Goal: Task Accomplishment & Management: Manage account settings

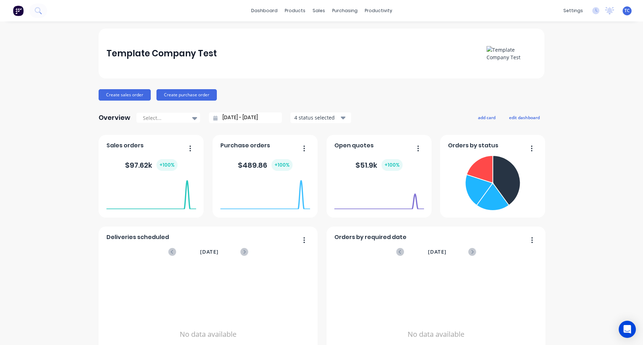
click at [630, 10] on div "TC Template Company Test Template Company Administrator Profile Sign out" at bounding box center [627, 10] width 9 height 9
click at [629, 14] on div "TC Template Company Test Template Company Administrator Profile Sign out" at bounding box center [627, 10] width 9 height 9
click at [625, 7] on div "TC Template Company Test Template Company Administrator Profile Sign out" at bounding box center [627, 10] width 9 height 9
click at [628, 13] on span "TC" at bounding box center [626, 11] width 5 height 6
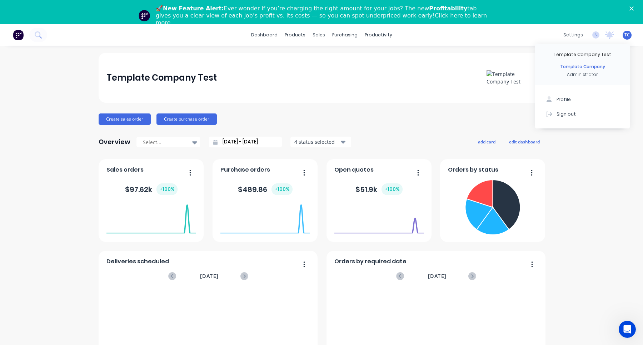
click at [564, 90] on div "Profile Sign out" at bounding box center [582, 106] width 95 height 43
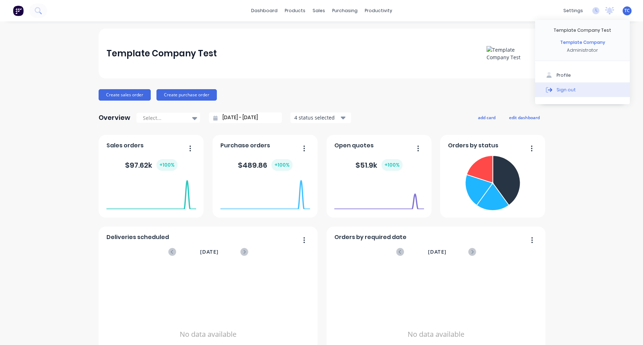
click at [567, 91] on div "Sign out" at bounding box center [565, 89] width 19 height 6
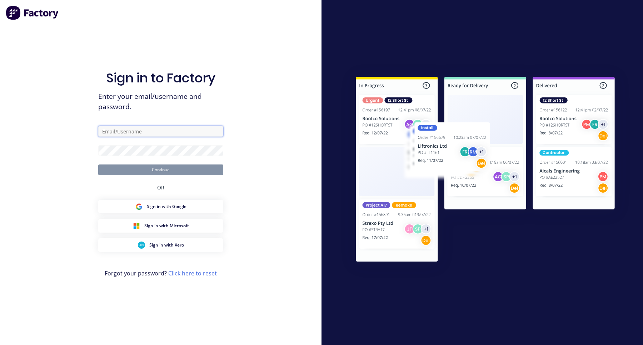
click at [159, 130] on input "text" at bounding box center [160, 131] width 125 height 11
type input "[EMAIL_ADDRESS][DOMAIN_NAME]"
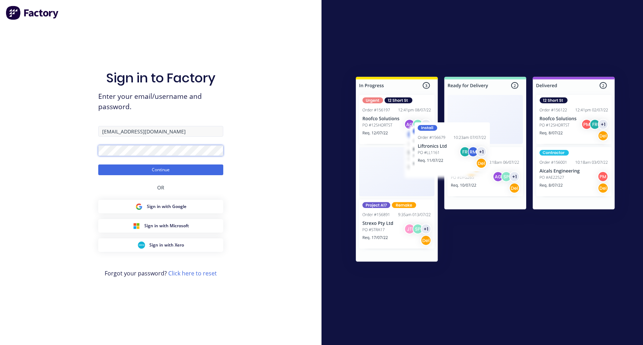
click at [98, 165] on button "Continue" at bounding box center [160, 170] width 125 height 11
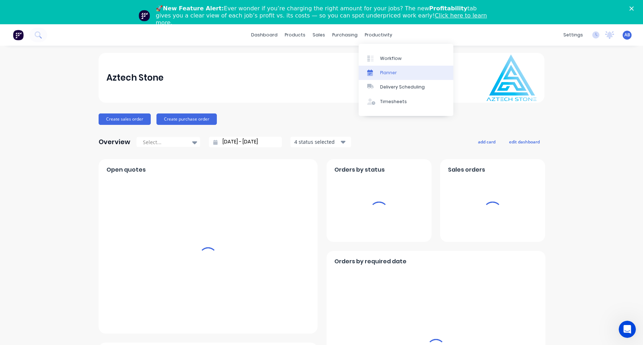
click at [393, 74] on div "Planner" at bounding box center [388, 73] width 17 height 6
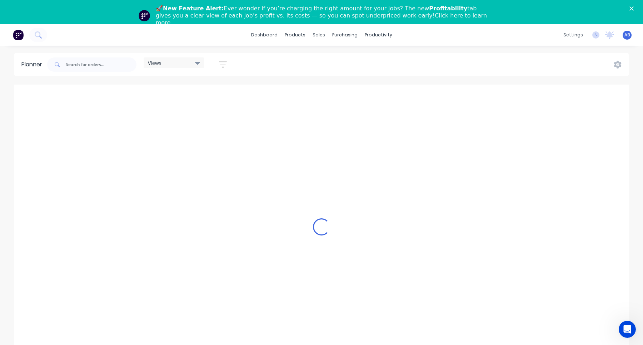
scroll to position [0, 343]
click at [168, 63] on div "Views" at bounding box center [174, 63] width 52 height 6
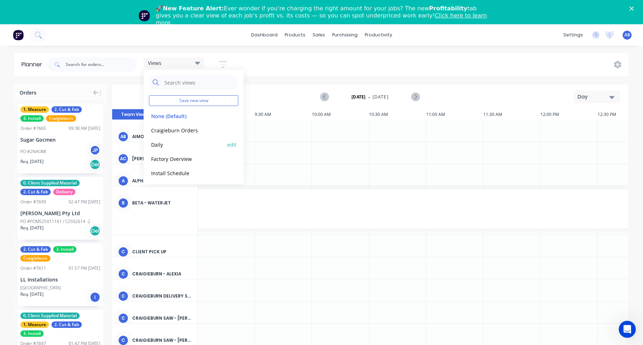
scroll to position [26, 0]
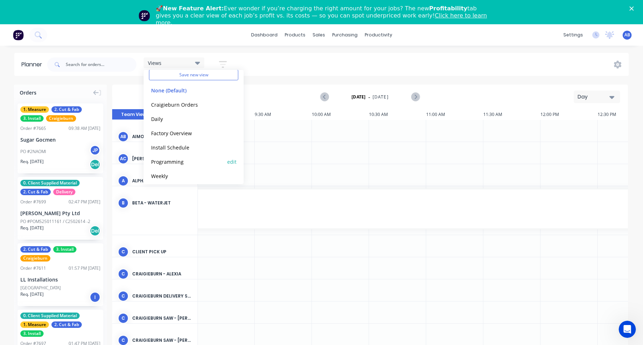
click at [181, 161] on button "Programming" at bounding box center [187, 162] width 76 height 8
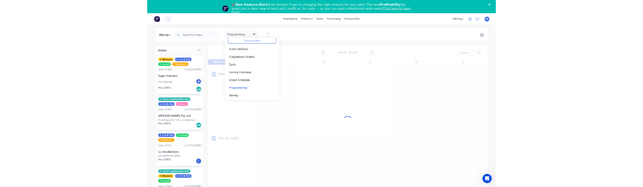
scroll to position [0, 0]
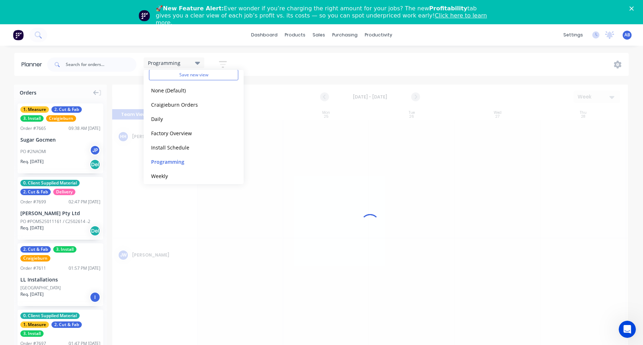
click at [285, 65] on div "Programming Save new view None (Default) edit Craigieburn Orders edit Daily edi…" at bounding box center [337, 64] width 583 height 21
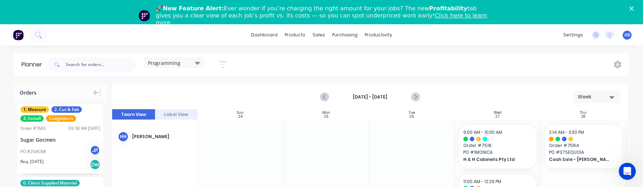
click at [184, 61] on div "Programming" at bounding box center [174, 63] width 52 height 6
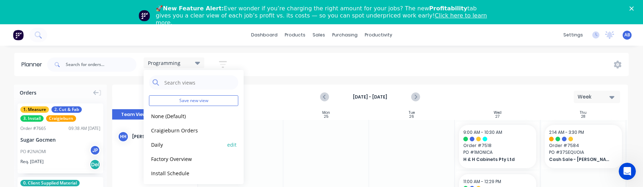
click at [174, 143] on button "Daily" at bounding box center [187, 144] width 76 height 8
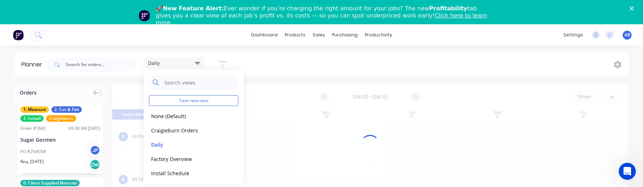
click at [183, 65] on div "Daily" at bounding box center [174, 63] width 52 height 6
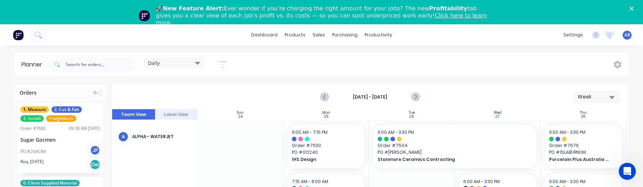
click at [183, 64] on div "Daily" at bounding box center [174, 63] width 52 height 6
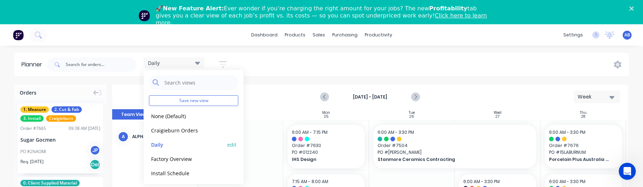
scroll to position [30, 0]
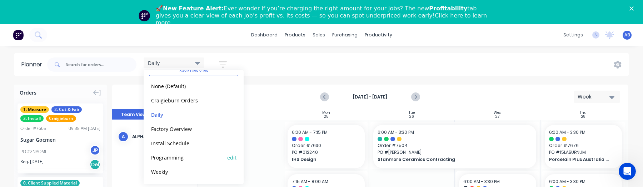
click at [180, 159] on button "Programming" at bounding box center [187, 157] width 76 height 8
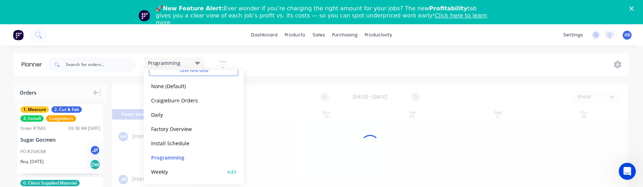
scroll to position [0, 0]
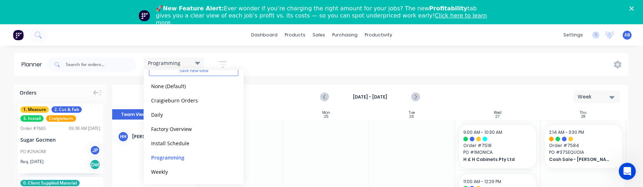
click at [221, 61] on icon "button" at bounding box center [223, 64] width 8 height 7
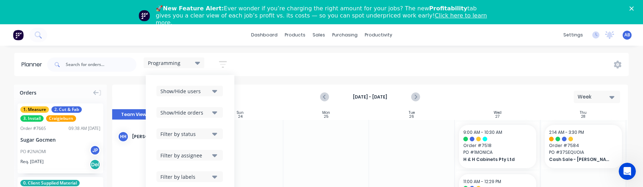
click at [202, 89] on div "Show/Hide users" at bounding box center [185, 92] width 50 height 8
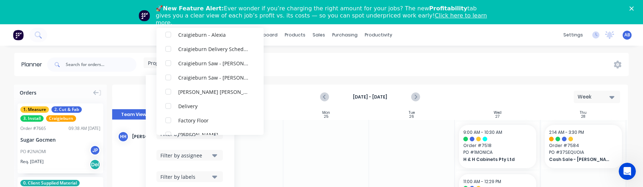
scroll to position [250, 0]
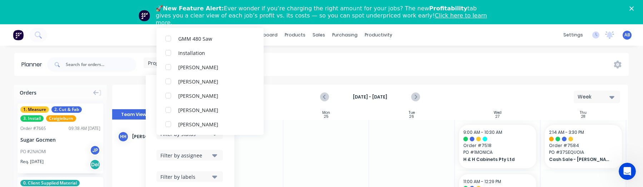
click at [330, 63] on div "Programming Save new view None (Default) edit Craigieburn Orders edit Daily edi…" at bounding box center [337, 64] width 583 height 21
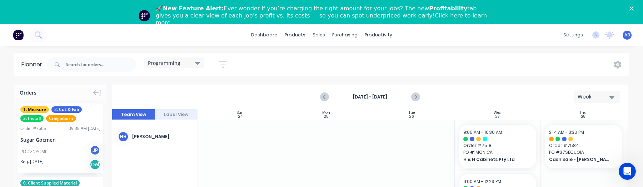
click at [183, 62] on div "Programming" at bounding box center [174, 63] width 52 height 6
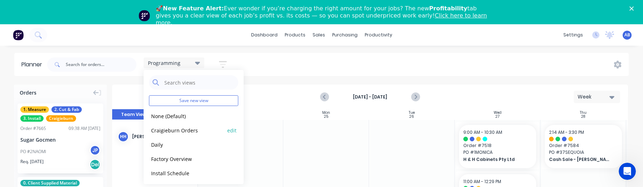
click at [193, 126] on button "Craigieburn Orders" at bounding box center [187, 130] width 76 height 8
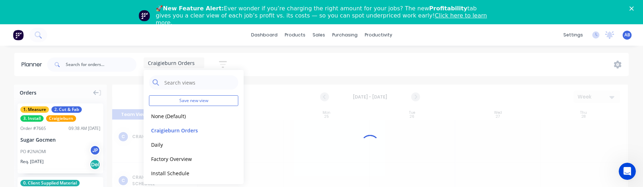
scroll to position [0, 0]
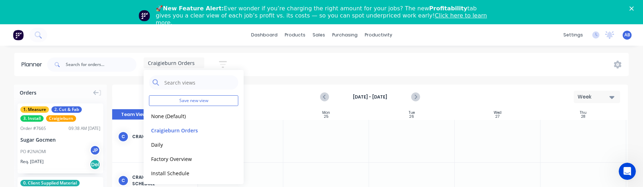
click at [224, 64] on icon "button" at bounding box center [223, 64] width 6 height 1
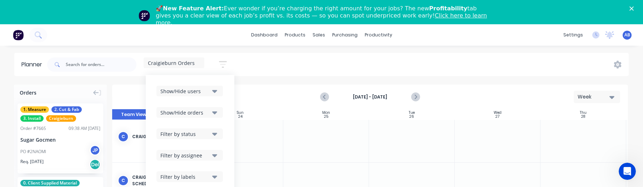
click at [205, 135] on div "Filter by status" at bounding box center [185, 134] width 50 height 8
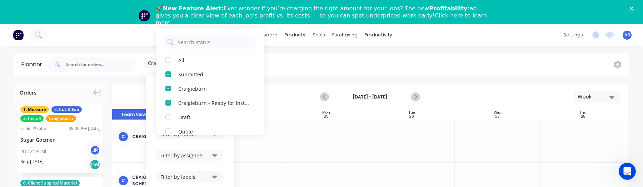
click at [205, 135] on div "Filter by status" at bounding box center [185, 134] width 50 height 8
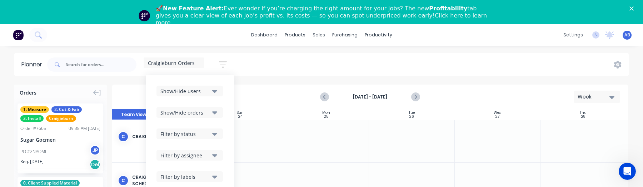
click at [202, 161] on div "Show/Hide users Show/Hide orders Filter by status Filter by assignee Filter by …" at bounding box center [189, 145] width 67 height 118
click at [202, 158] on div "Filter by assignee" at bounding box center [185, 156] width 50 height 8
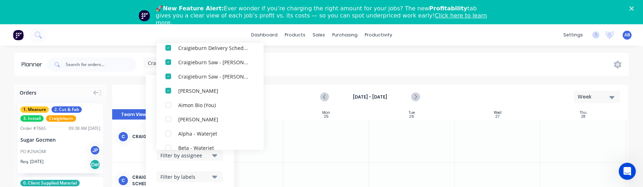
scroll to position [74, 0]
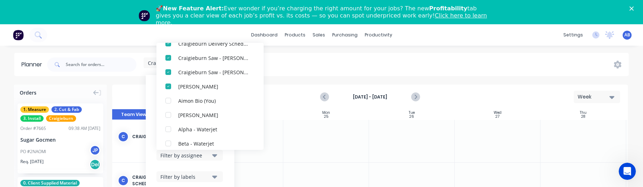
click at [298, 68] on div "Craigieburn Orders Save new view None (Default) edit Craigieburn Orders edit Da…" at bounding box center [337, 64] width 583 height 21
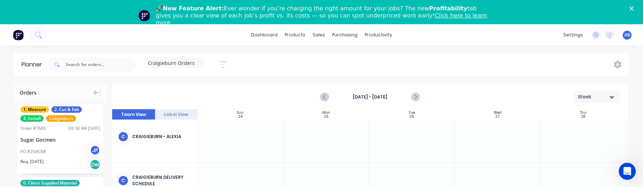
click at [195, 64] on div "Craigieburn Orders" at bounding box center [174, 63] width 52 height 6
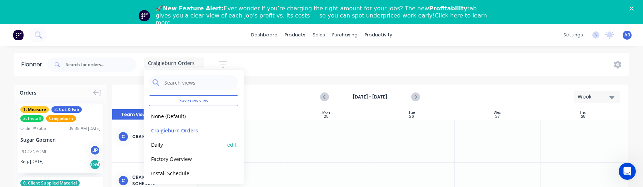
click at [172, 145] on button "Daily" at bounding box center [187, 144] width 76 height 8
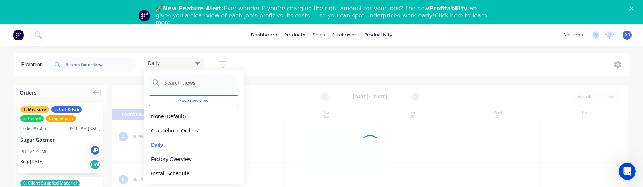
scroll to position [0, 0]
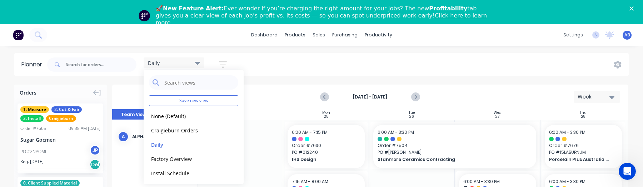
click at [224, 64] on icon "button" at bounding box center [223, 64] width 8 height 9
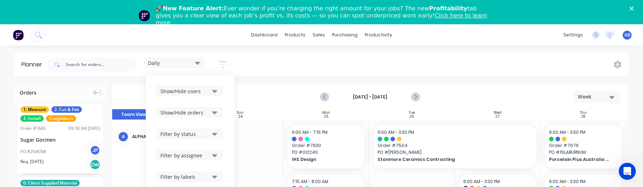
click at [205, 137] on div "Filter by status" at bounding box center [185, 134] width 50 height 8
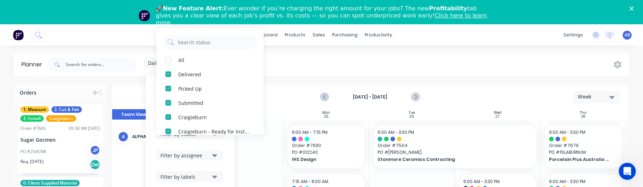
click at [205, 139] on button "Filter by status" at bounding box center [189, 134] width 66 height 11
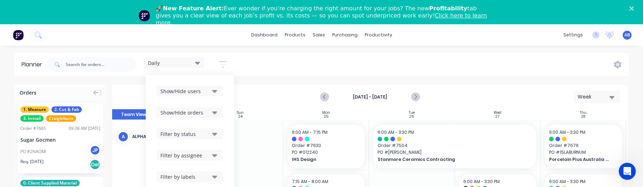
click at [204, 161] on div "Show/Hide users Show/Hide orders Filter by status Filter by assignee Filter by …" at bounding box center [189, 145] width 67 height 118
click at [204, 156] on div "Filter by assignee" at bounding box center [185, 156] width 50 height 8
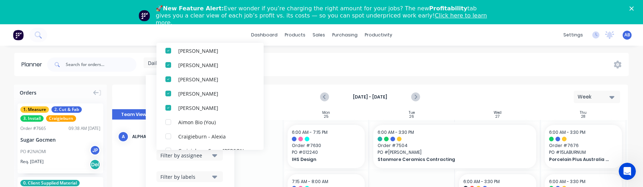
scroll to position [193, 0]
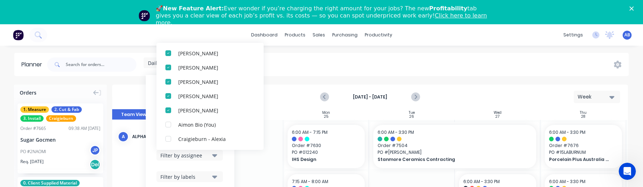
click at [316, 61] on div "Daily Save new view None (Default) edit Craigieburn Orders edit Daily edit Fact…" at bounding box center [337, 64] width 583 height 21
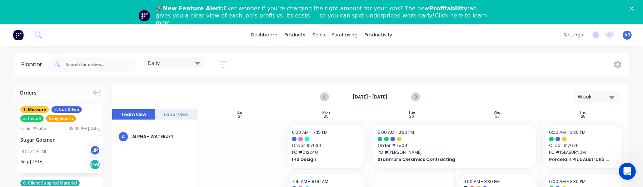
click at [194, 63] on div "Daily" at bounding box center [174, 63] width 52 height 6
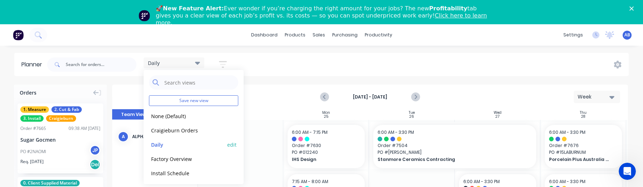
scroll to position [30, 0]
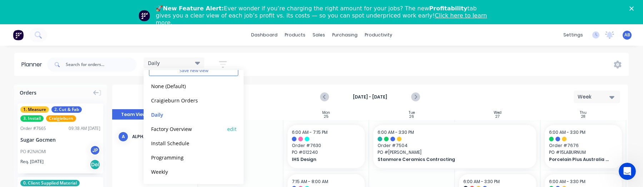
click at [185, 129] on button "Factory Overview" at bounding box center [187, 129] width 76 height 8
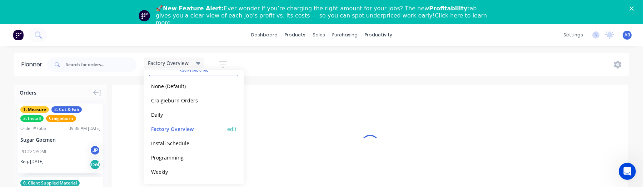
scroll to position [0, 0]
click at [278, 63] on div "Factory Overview Save new view None (Default) edit Craigieburn Orders edit Dail…" at bounding box center [337, 64] width 583 height 21
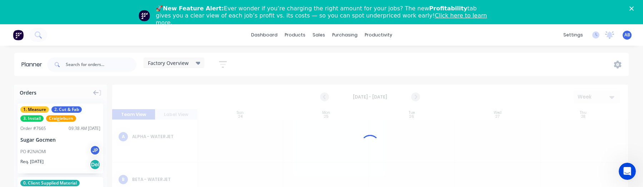
click at [222, 62] on icon "button" at bounding box center [223, 64] width 8 height 7
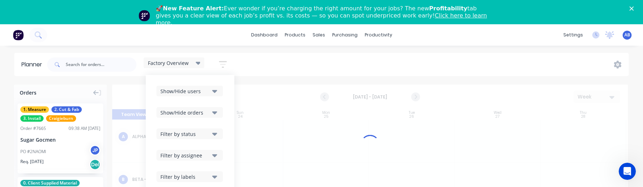
scroll to position [3, 0]
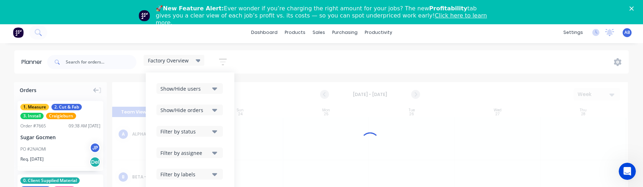
click at [208, 131] on div "Filter by status" at bounding box center [185, 132] width 50 height 8
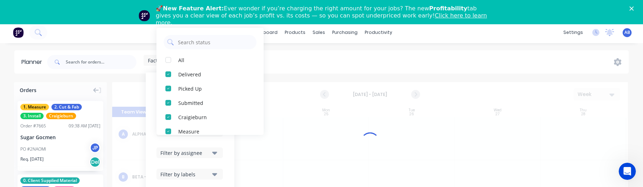
click at [226, 141] on div "Show/Hide users Show/Hide orders Filter by status All Delivered Picked Up Submi…" at bounding box center [190, 142] width 89 height 139
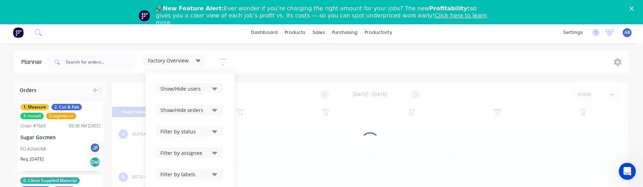
click at [208, 154] on div "Filter by assignee" at bounding box center [185, 153] width 50 height 8
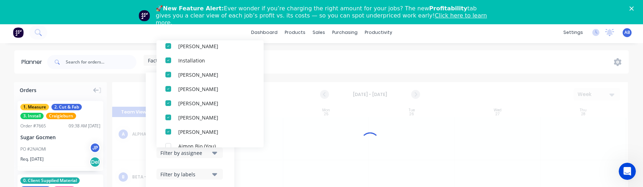
scroll to position [149, 0]
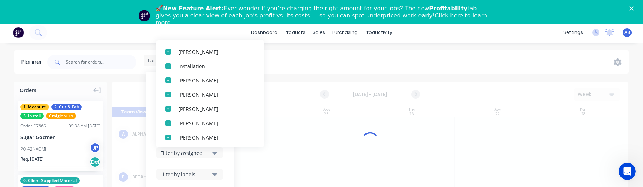
click at [231, 163] on div "Show/Hide users Show/Hide orders Filter by status Filter by assignee All Unassi…" at bounding box center [190, 142] width 89 height 139
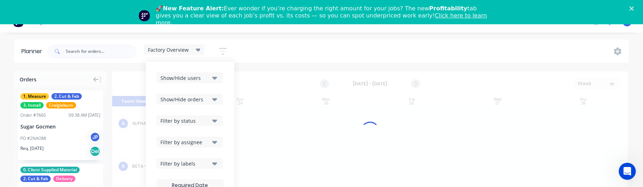
scroll to position [24, 0]
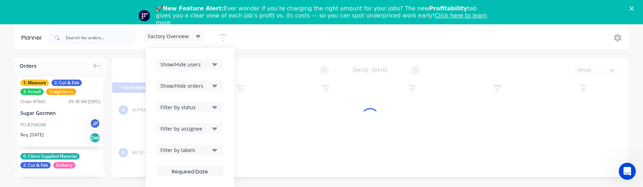
click at [206, 131] on div "Filter by assignee" at bounding box center [185, 129] width 50 height 8
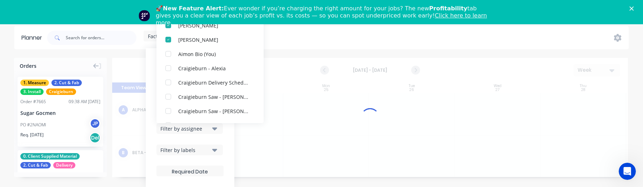
scroll to position [263, 0]
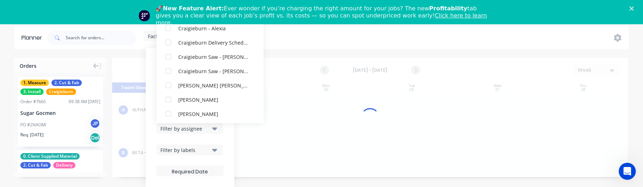
click at [226, 148] on div "Show/Hide users Show/Hide orders Filter by status Filter by assignee All Unassi…" at bounding box center [190, 117] width 89 height 139
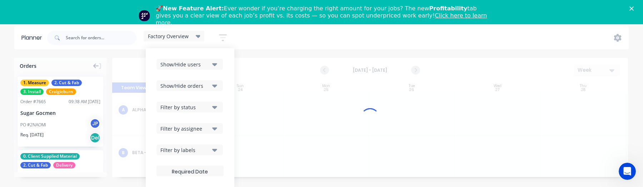
click at [206, 108] on div "Filter by status" at bounding box center [185, 108] width 50 height 8
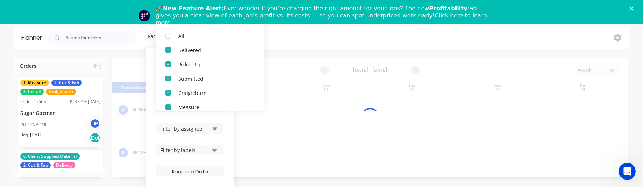
click at [229, 130] on div "Show/Hide users Show/Hide orders Filter by status All Delivered Picked Up Submi…" at bounding box center [190, 117] width 89 height 139
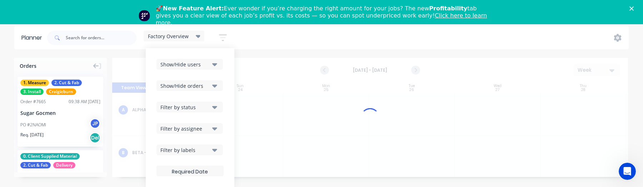
scroll to position [0, 0]
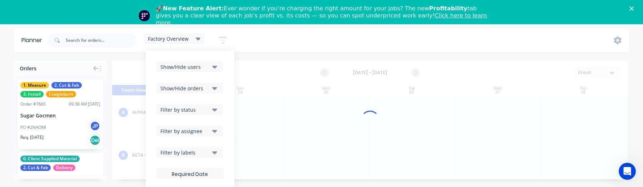
click at [194, 65] on div "Show/Hide users" at bounding box center [185, 67] width 50 height 8
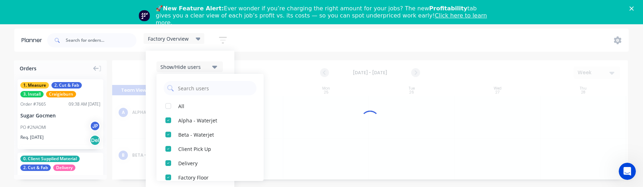
click at [223, 55] on div "Show/Hide users All Alpha - Waterjet Beta - Waterjet Client Pick Up Delivery Fa…" at bounding box center [190, 120] width 89 height 139
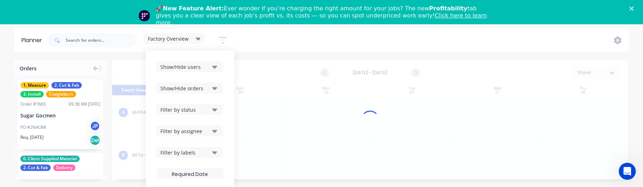
click at [194, 39] on div "Factory Overview" at bounding box center [174, 38] width 52 height 6
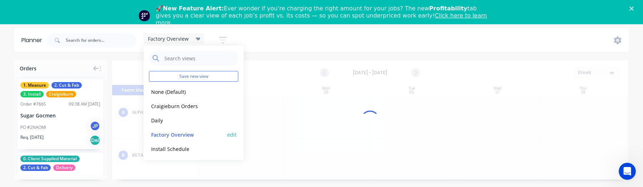
scroll to position [30, 0]
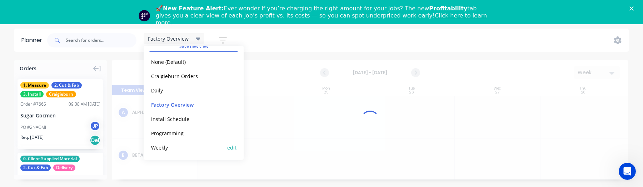
click at [179, 146] on button "Weekly" at bounding box center [187, 147] width 76 height 8
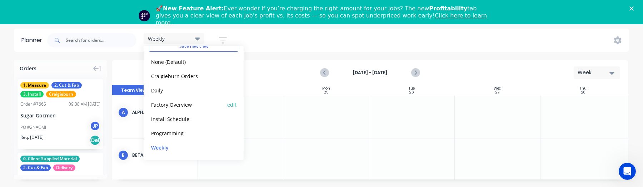
click at [199, 107] on button "Factory Overview" at bounding box center [187, 104] width 76 height 8
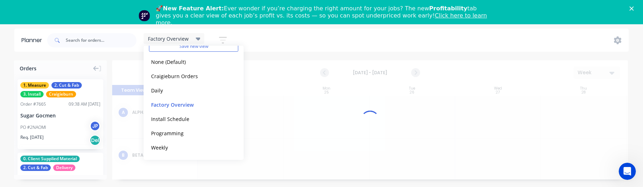
scroll to position [0, 0]
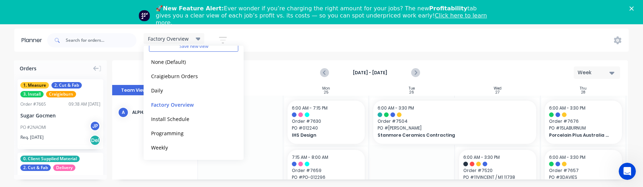
click at [226, 39] on icon "button" at bounding box center [223, 40] width 8 height 9
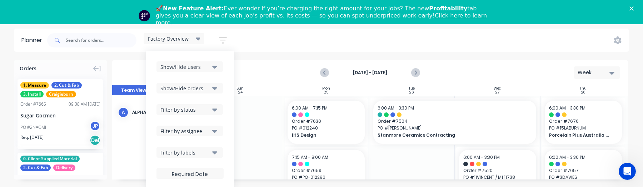
click at [210, 131] on div "Filter by assignee" at bounding box center [185, 132] width 50 height 8
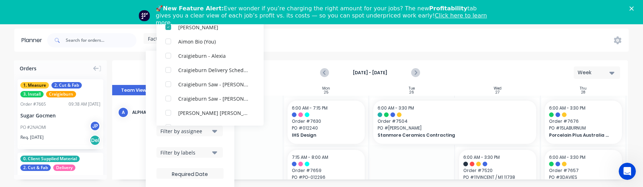
scroll to position [241, 0]
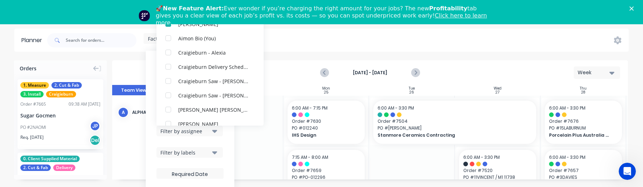
click at [328, 50] on div "Factory Overview Save new view None (Default) edit Craigieburn Orders edit Dail…" at bounding box center [337, 40] width 583 height 21
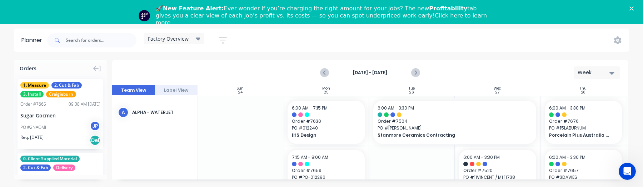
click at [179, 39] on span "Factory Overview" at bounding box center [168, 39] width 41 height 8
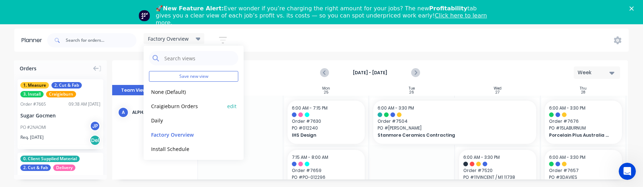
click at [181, 105] on button "Craigieburn Orders" at bounding box center [187, 106] width 76 height 8
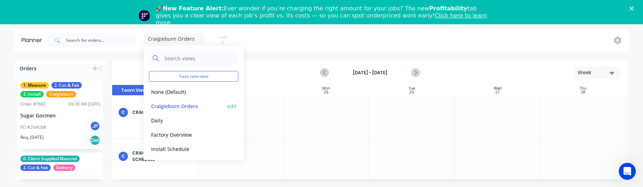
scroll to position [30, 0]
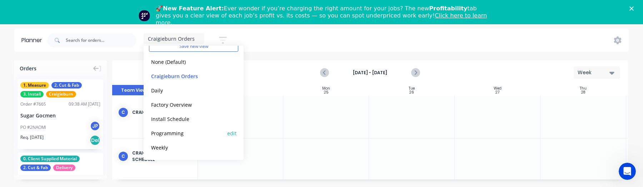
click at [182, 133] on button "Programming" at bounding box center [187, 133] width 76 height 8
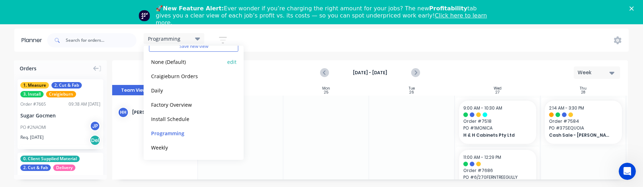
scroll to position [0, 0]
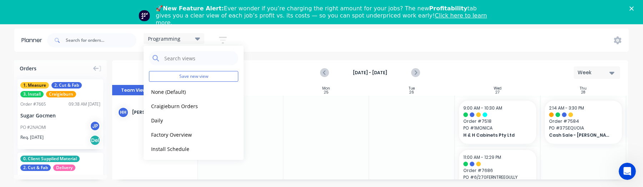
click at [228, 38] on button "button" at bounding box center [222, 40] width 23 height 14
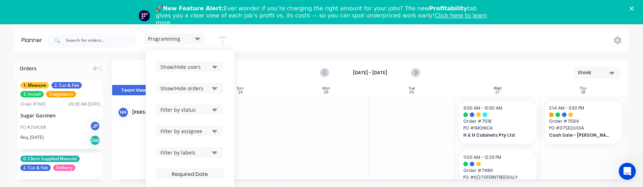
click at [209, 131] on div "Filter by assignee" at bounding box center [185, 132] width 50 height 8
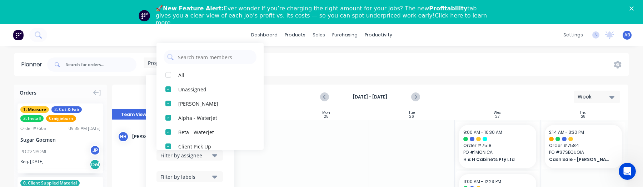
click at [312, 60] on div "Programming Save new view None (Default) edit Craigieburn Orders edit Daily edi…" at bounding box center [337, 64] width 583 height 21
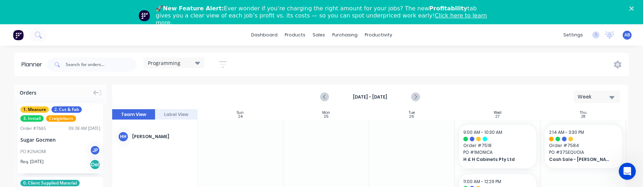
click at [171, 64] on span "Programming" at bounding box center [164, 63] width 33 height 8
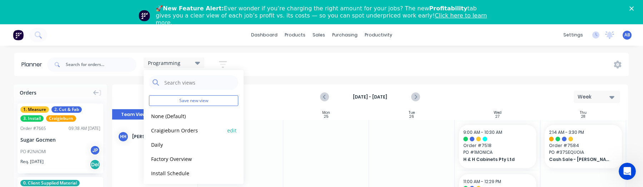
scroll to position [30, 0]
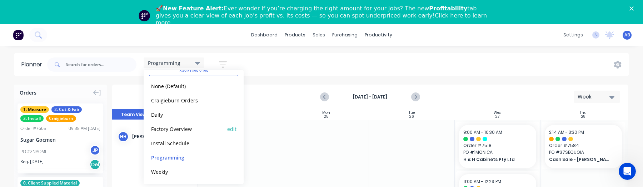
click at [179, 130] on button "Factory Overview" at bounding box center [187, 129] width 76 height 8
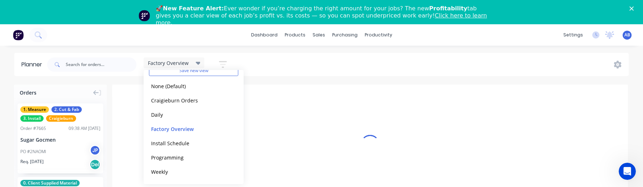
scroll to position [0, 0]
click at [224, 64] on icon "button" at bounding box center [223, 64] width 6 height 1
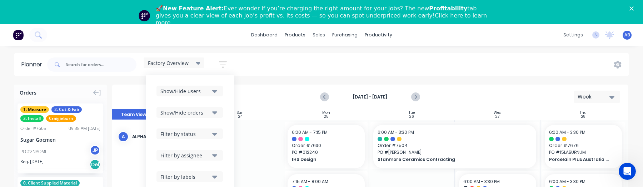
click at [199, 157] on div "Filter by assignee" at bounding box center [185, 156] width 50 height 8
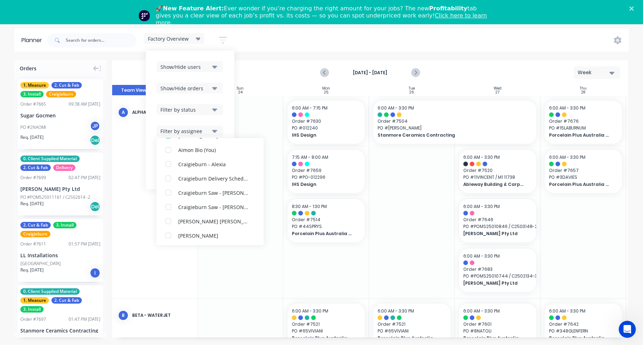
scroll to position [256, 0]
